Goal: Information Seeking & Learning: Learn about a topic

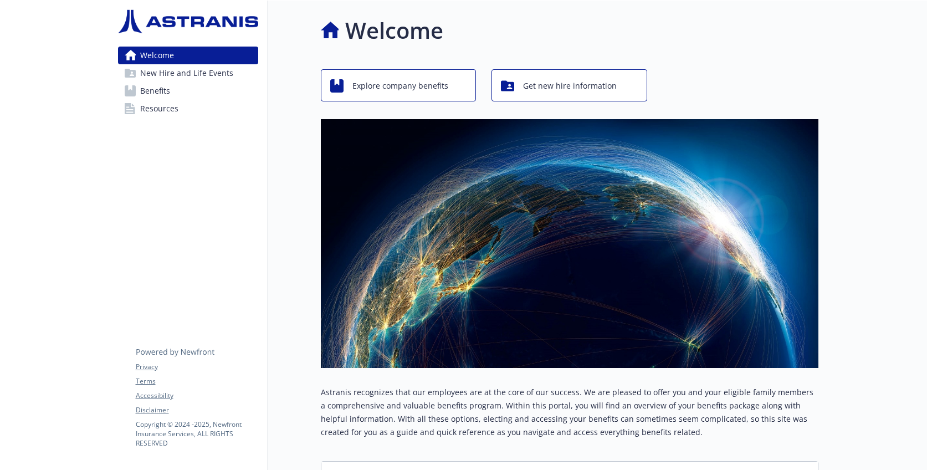
click at [556, 88] on span "Get new hire information" at bounding box center [570, 85] width 94 height 21
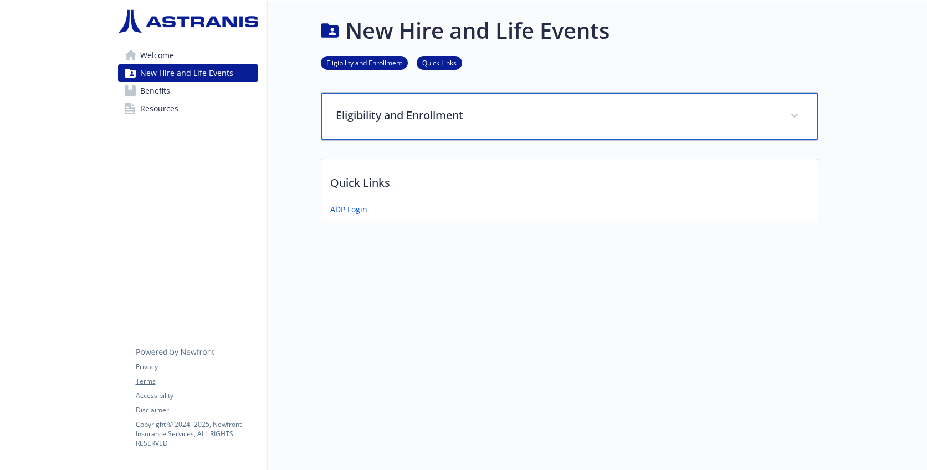
click at [796, 114] on icon at bounding box center [794, 116] width 7 height 4
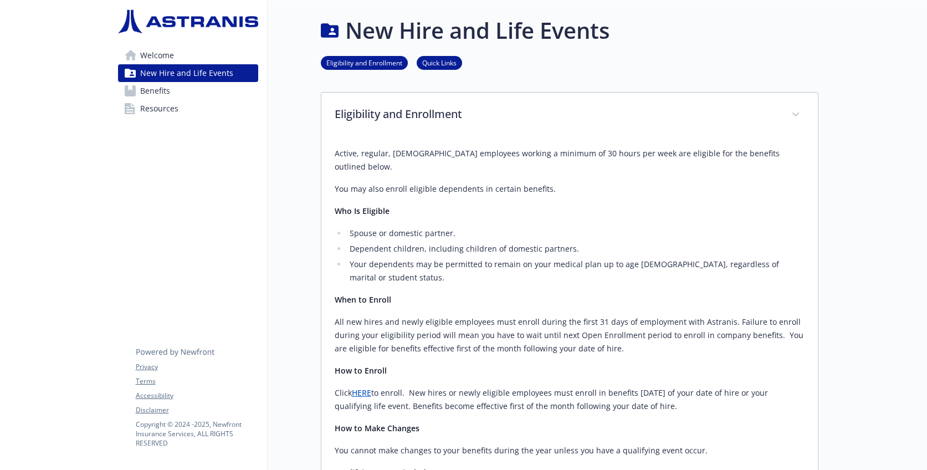
click at [145, 86] on span "Benefits" at bounding box center [155, 91] width 30 height 18
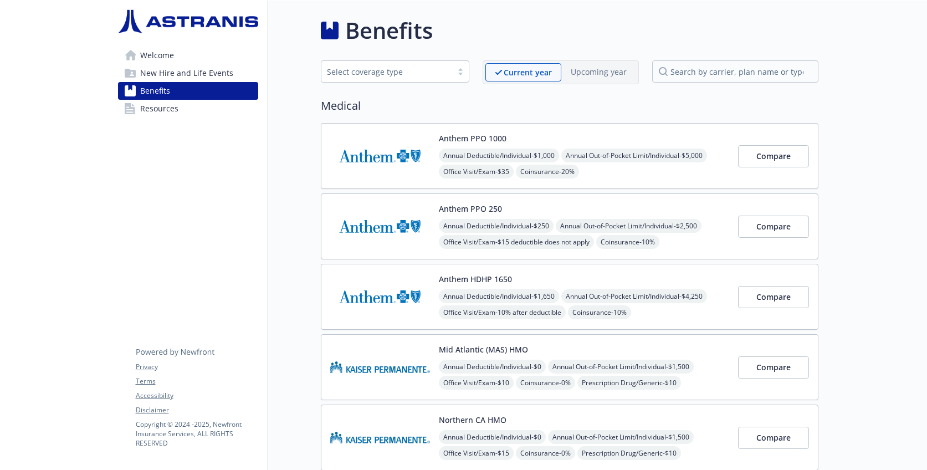
click at [156, 112] on span "Resources" at bounding box center [159, 109] width 38 height 18
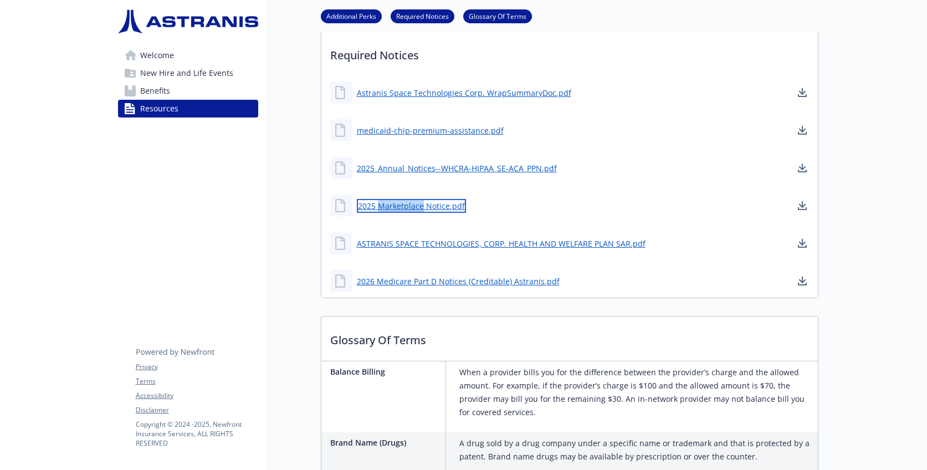
scroll to position [126, 0]
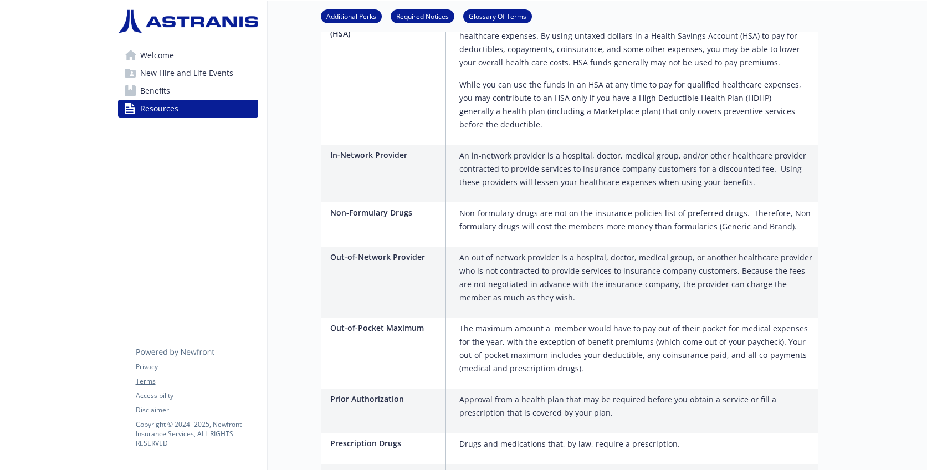
click at [156, 57] on span "Welcome" at bounding box center [157, 56] width 34 height 18
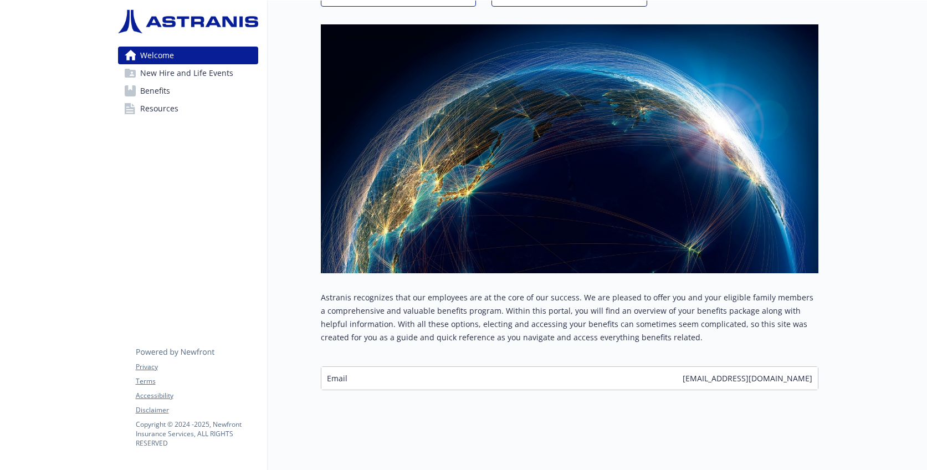
click at [362, 376] on div "Email [EMAIL_ADDRESS][DOMAIN_NAME]" at bounding box center [569, 378] width 496 height 23
click at [338, 381] on span "Email" at bounding box center [337, 378] width 20 height 12
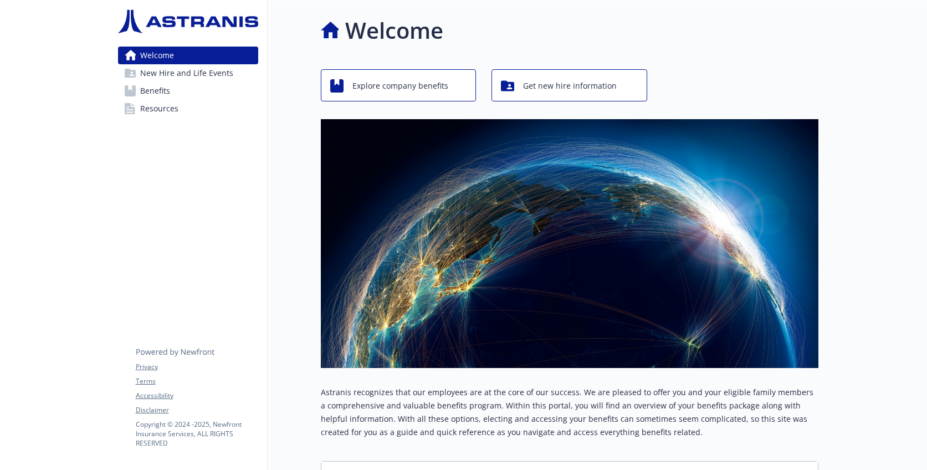
scroll to position [0, 0]
click at [556, 90] on span "Get new hire information" at bounding box center [570, 85] width 94 height 21
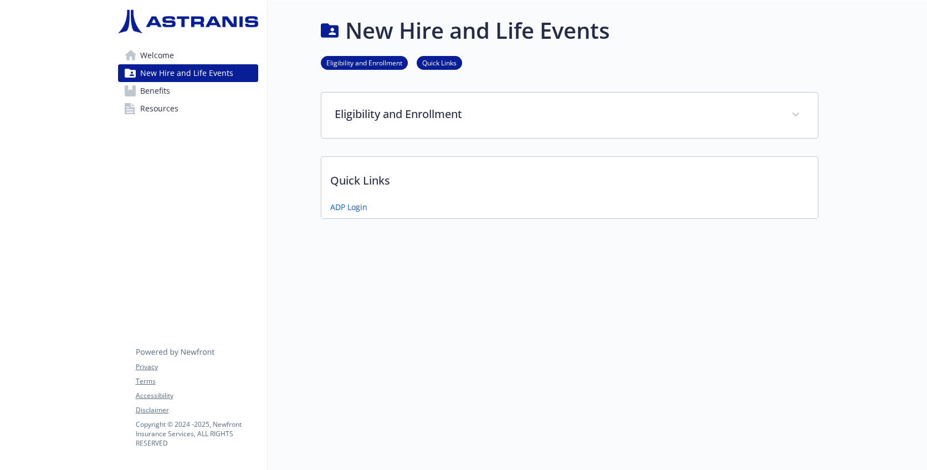
click at [153, 57] on span "Welcome" at bounding box center [157, 56] width 34 height 18
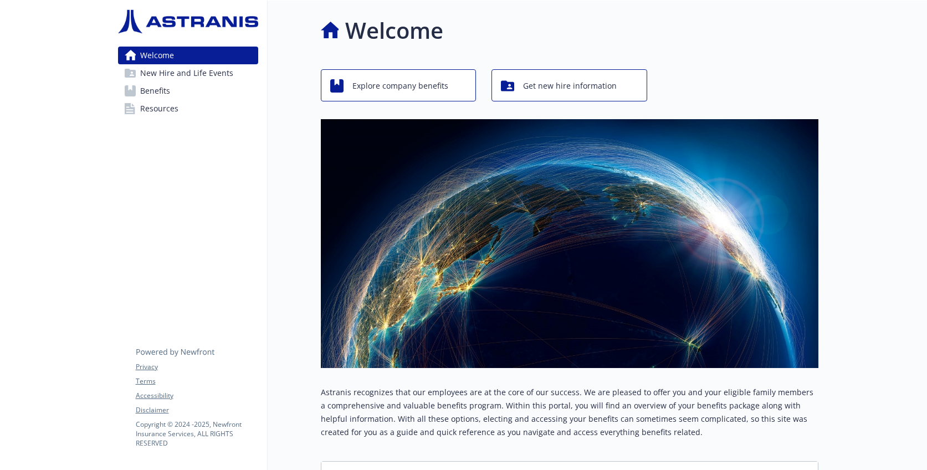
click at [400, 90] on span "Explore company benefits" at bounding box center [400, 85] width 96 height 21
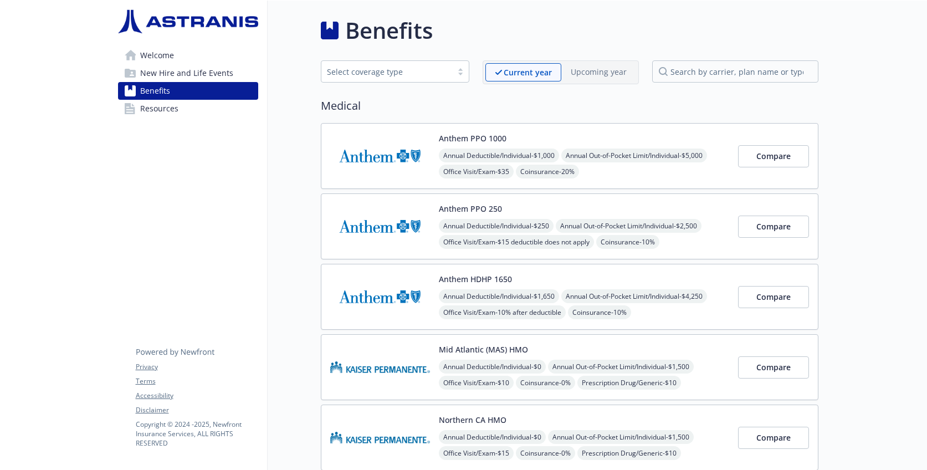
click at [156, 59] on span "Welcome" at bounding box center [157, 56] width 34 height 18
